Goal: Navigation & Orientation: Find specific page/section

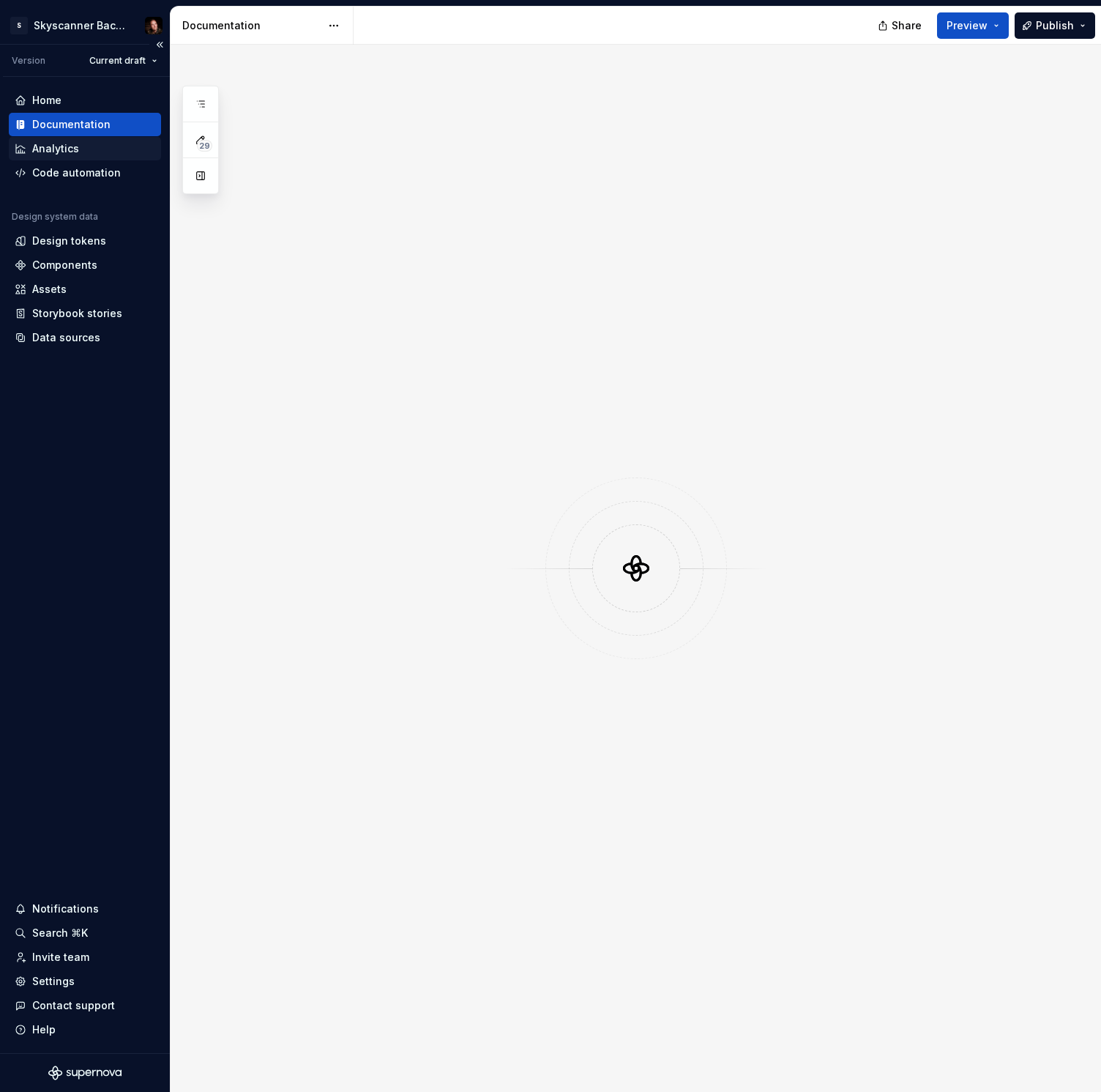
click at [58, 148] on div "Analytics" at bounding box center [55, 148] width 47 height 15
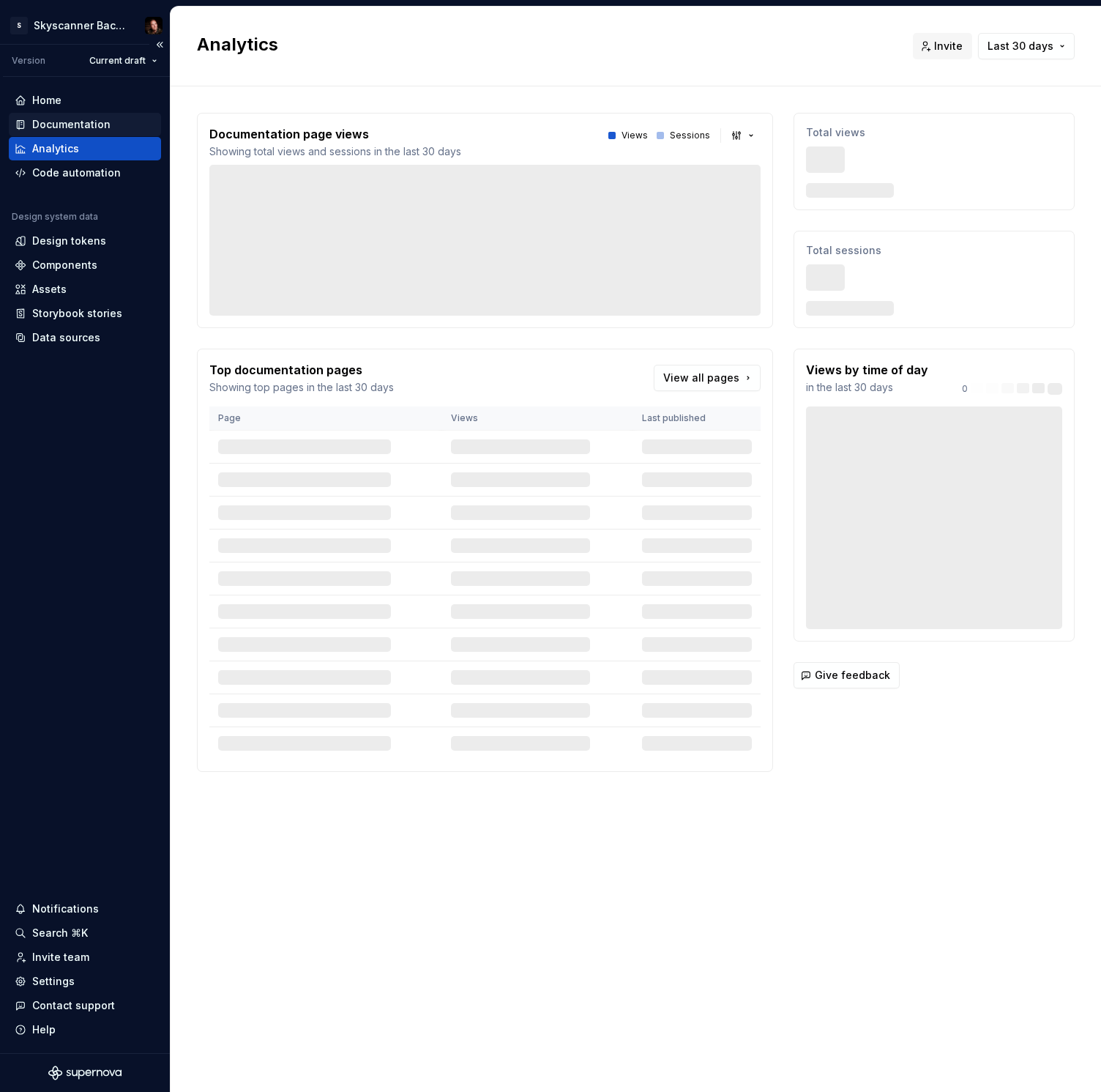
click at [58, 123] on div "Documentation" at bounding box center [71, 125] width 79 height 15
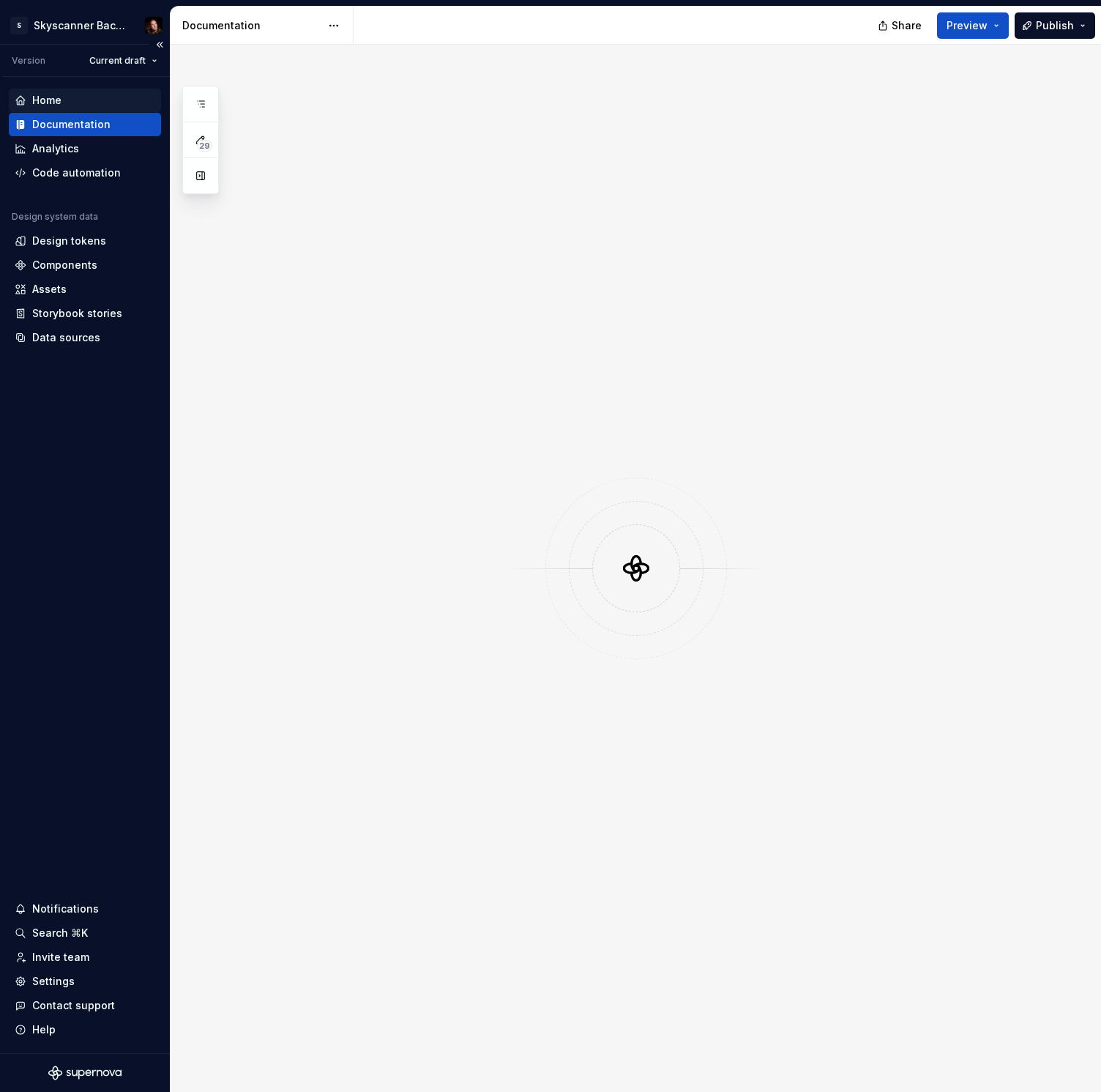
click at [51, 97] on div "Home" at bounding box center [46, 100] width 29 height 15
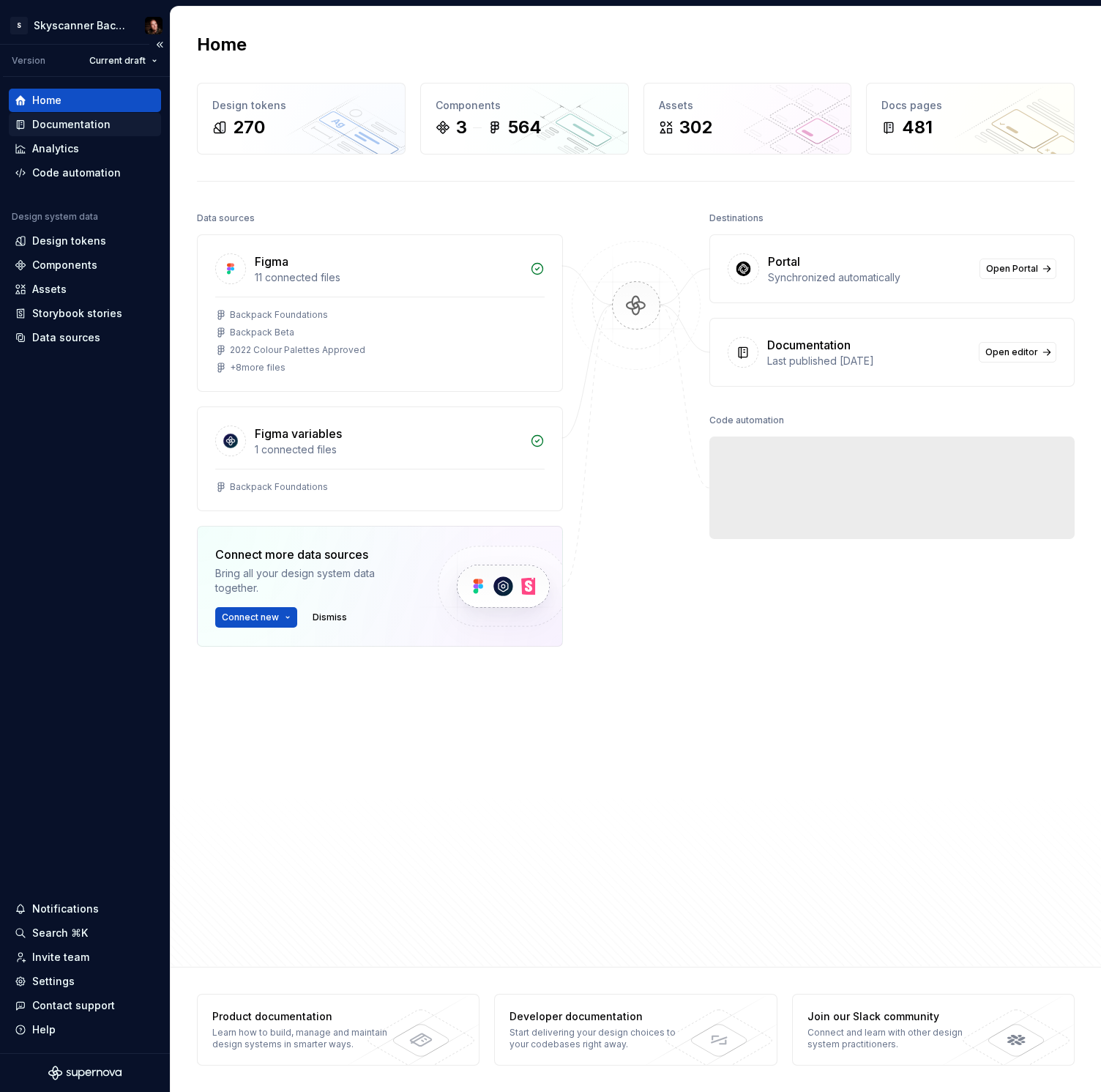
click at [54, 131] on div "Documentation" at bounding box center [71, 125] width 79 height 15
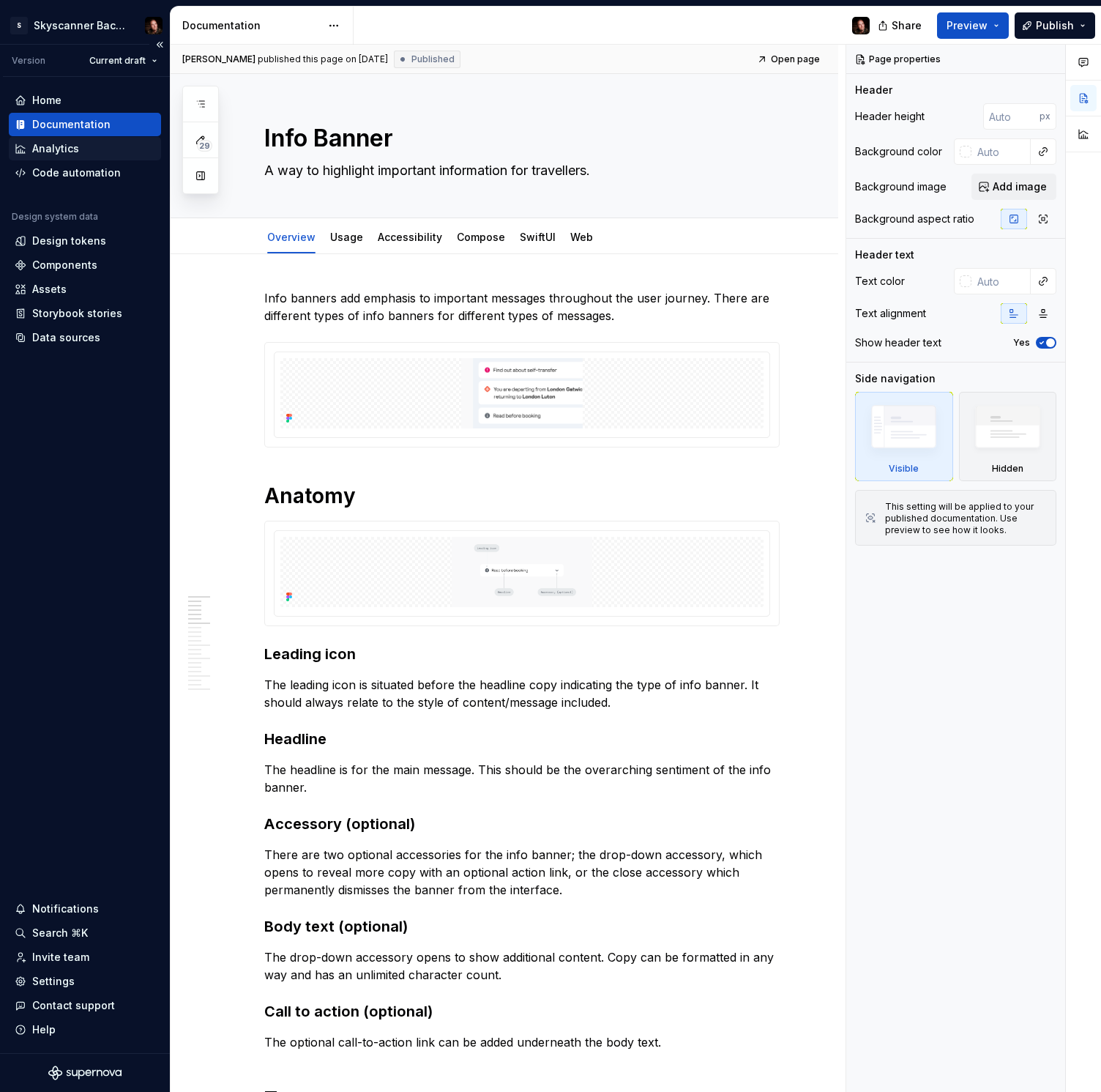
click at [54, 152] on div "Analytics" at bounding box center [55, 148] width 47 height 15
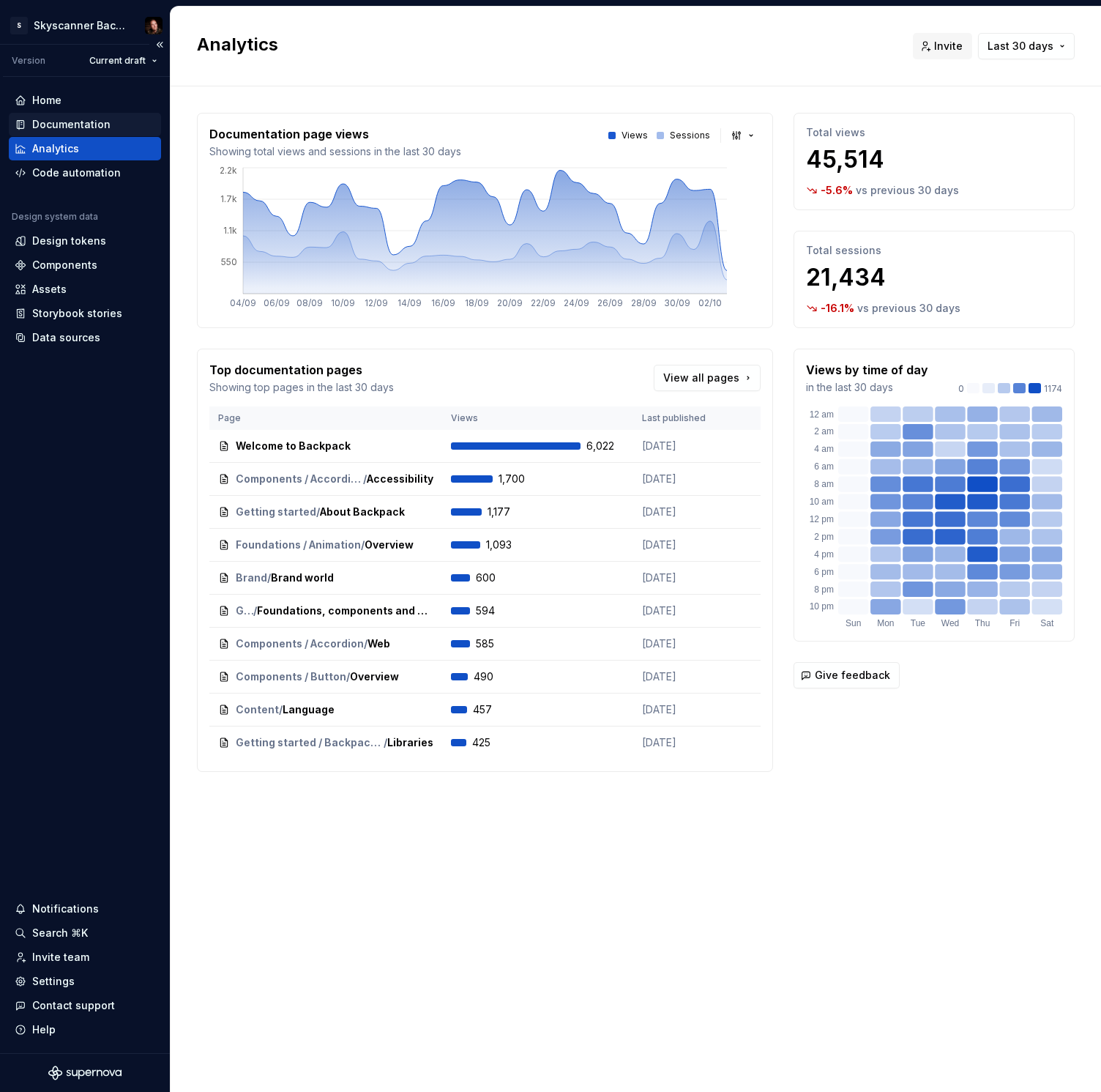
click at [49, 120] on div "Documentation" at bounding box center [71, 125] width 79 height 15
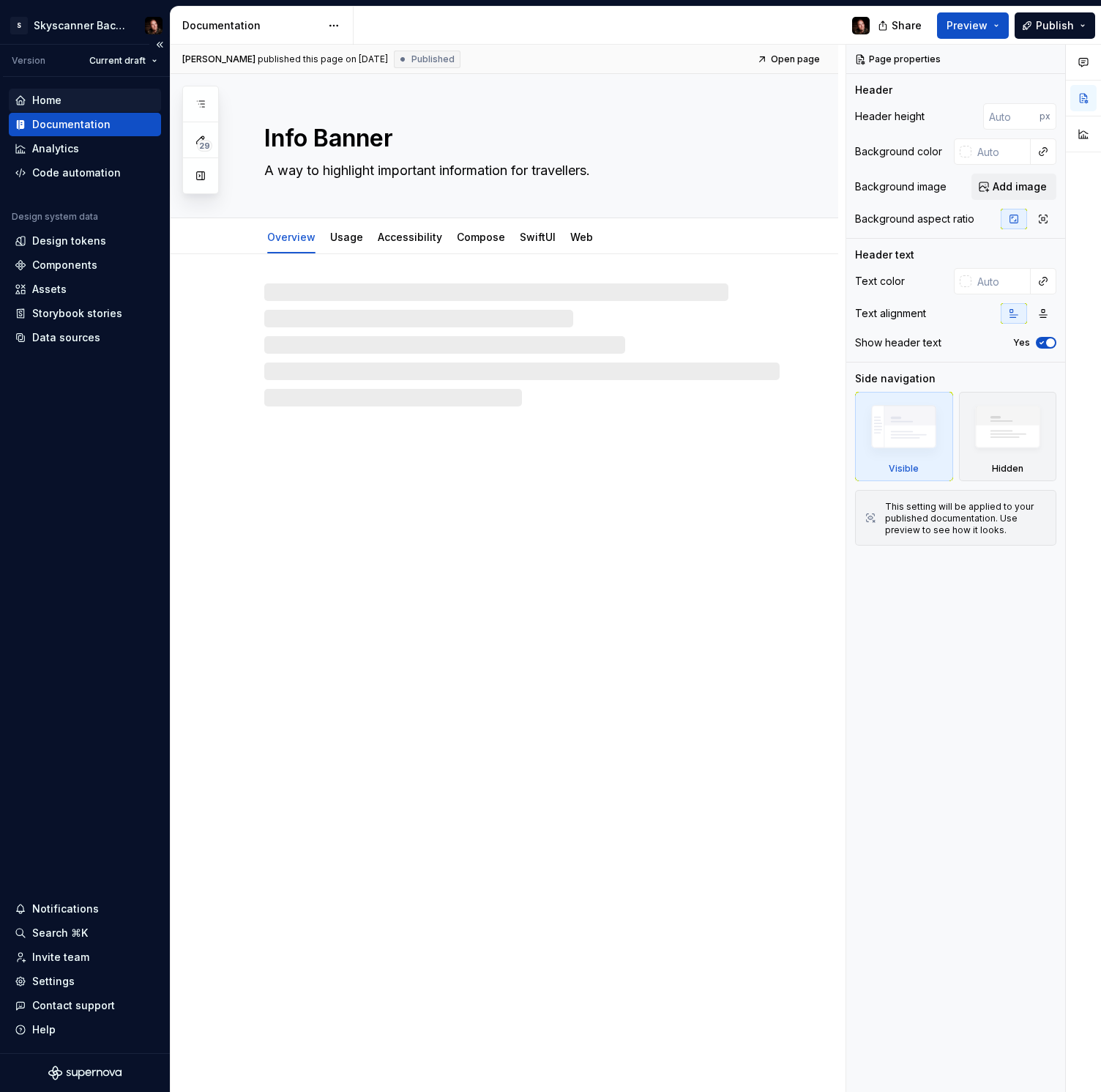
type textarea "*"
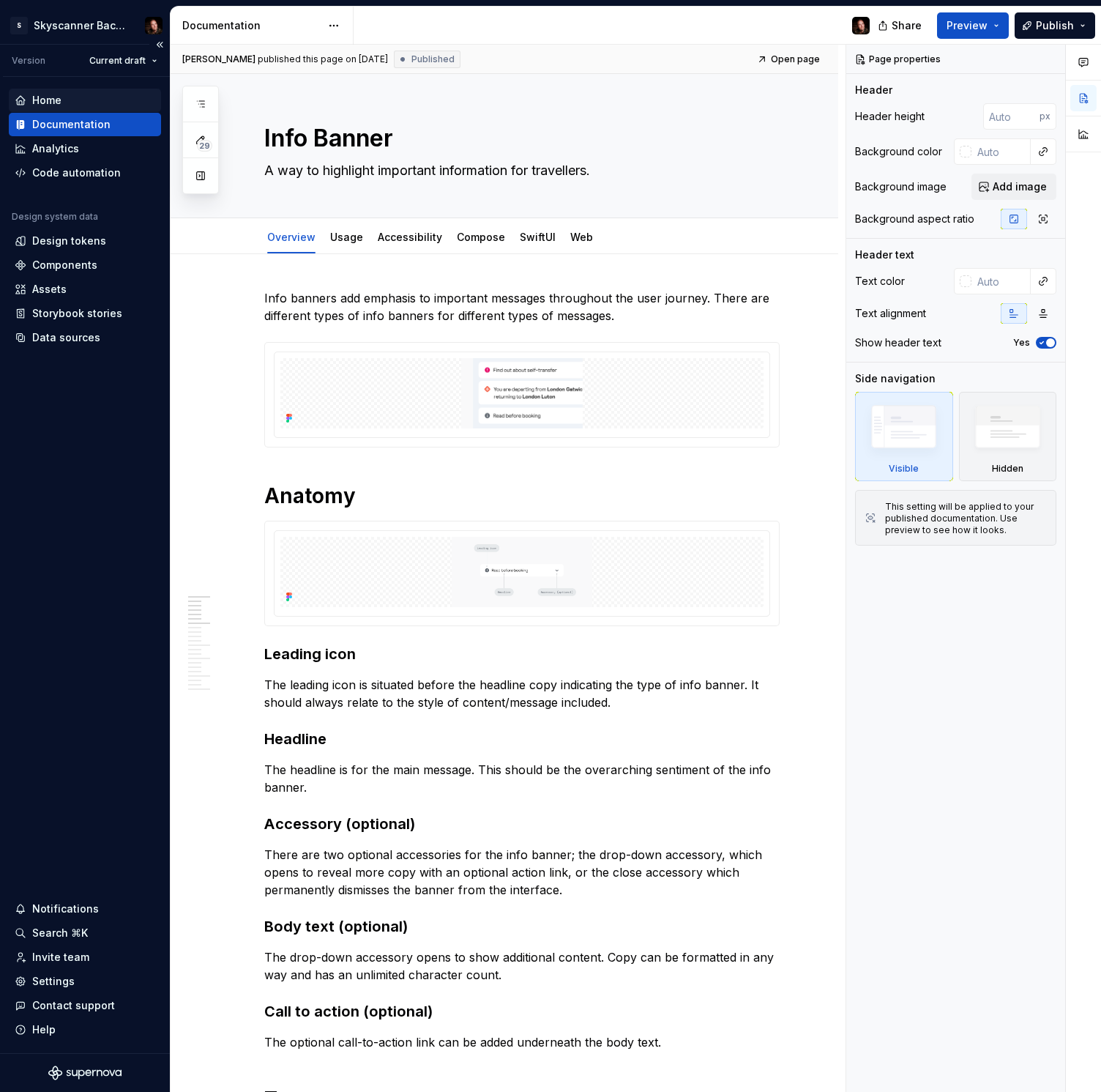
click at [49, 99] on div "Home" at bounding box center [46, 100] width 29 height 15
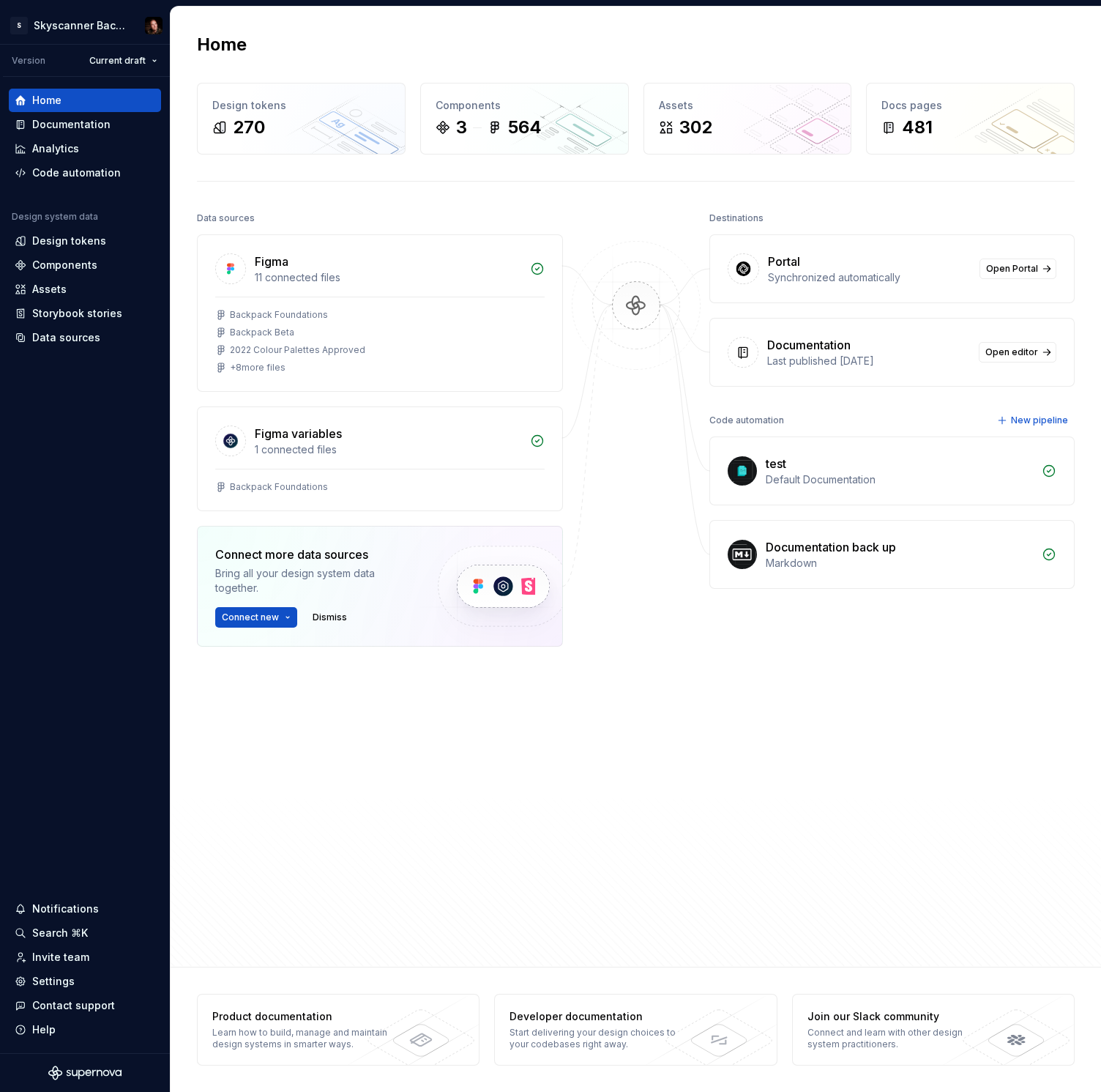
click at [924, 263] on div "Portal" at bounding box center [869, 262] width 203 height 18
click at [830, 277] on div "Synchronized automatically" at bounding box center [869, 277] width 203 height 15
click at [1036, 272] on span "Open Portal" at bounding box center [1012, 269] width 52 height 11
